Goal: Find contact information

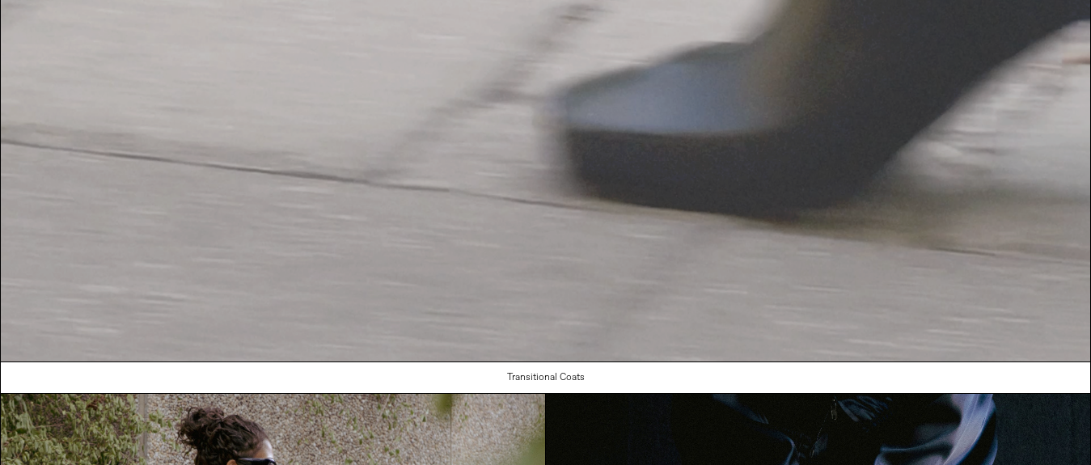
scroll to position [337, 0]
